Goal: Navigation & Orientation: Go to known website

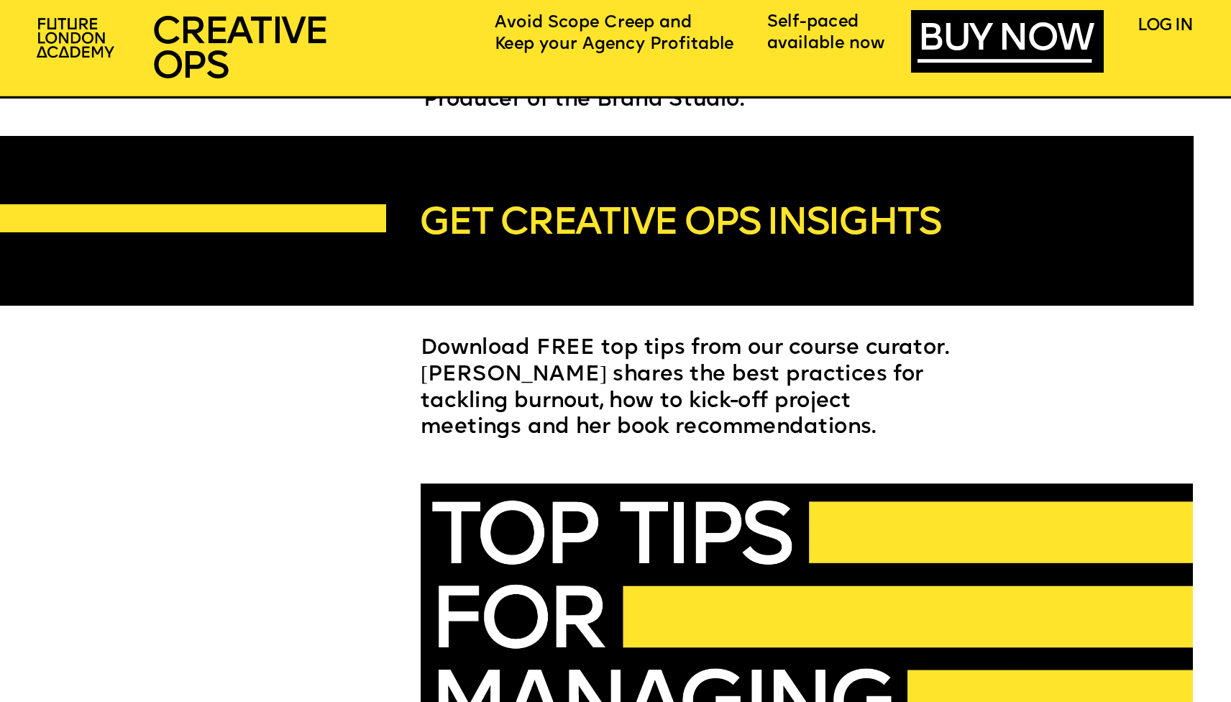
scroll to position [3585, 0]
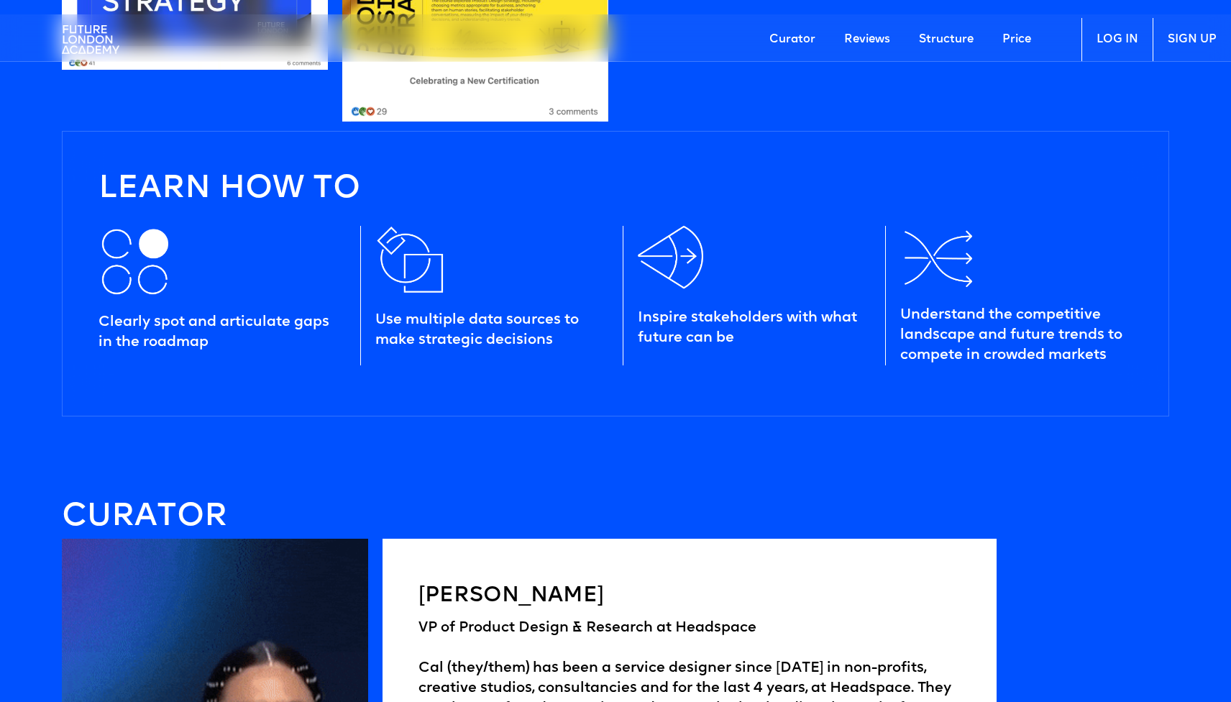
scroll to position [1809, 0]
